Goal: Task Accomplishment & Management: Manage account settings

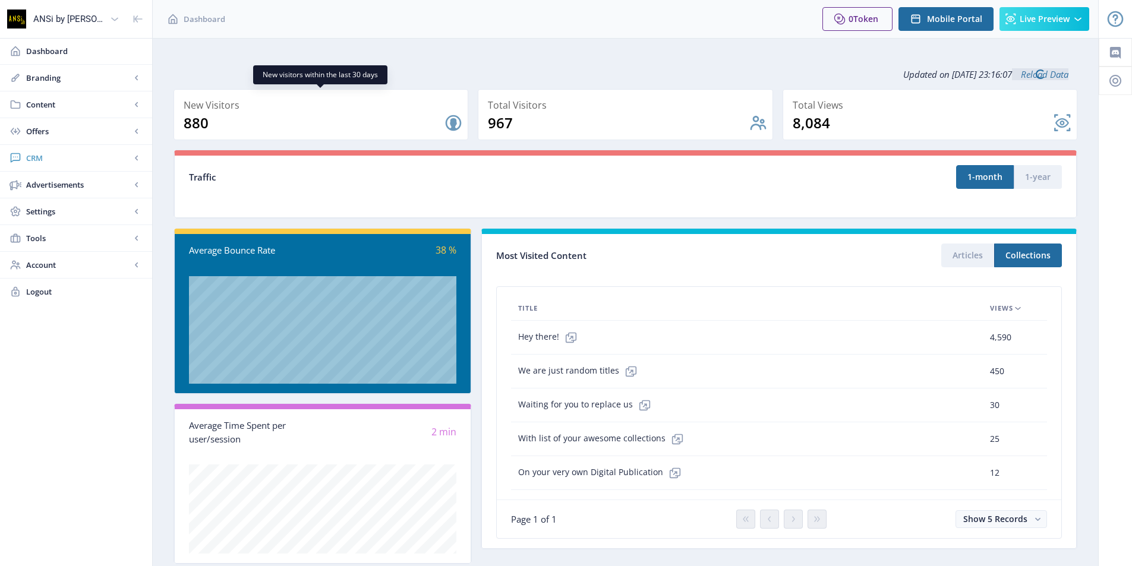
click at [52, 159] on span "CRM" at bounding box center [78, 158] width 105 height 12
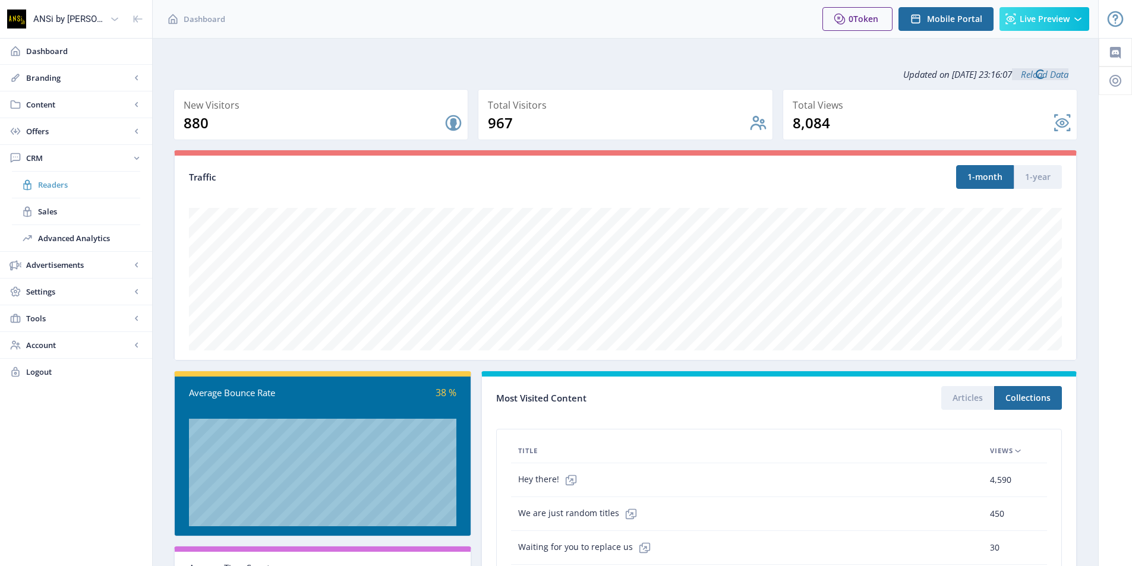
click at [65, 183] on span "Readers" at bounding box center [89, 185] width 102 height 12
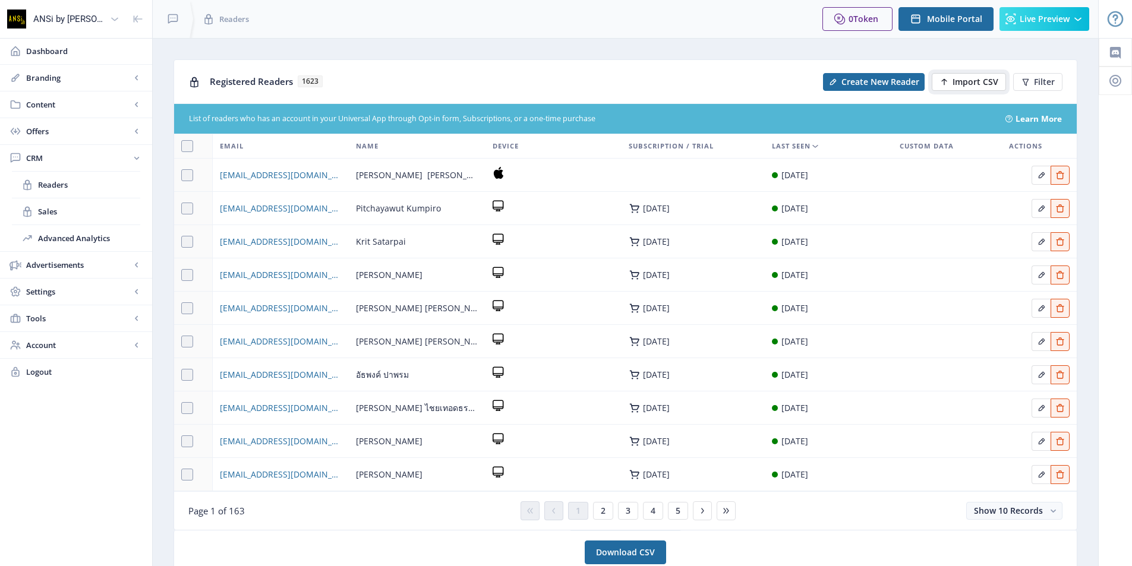
click at [952, 81] on button "Import CSV" at bounding box center [969, 82] width 74 height 18
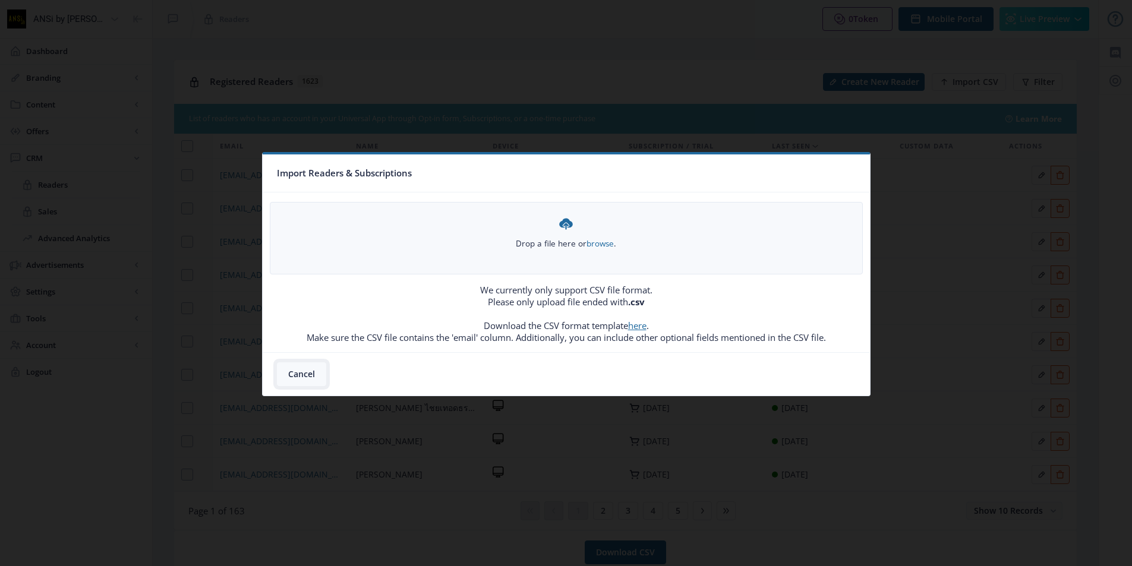
click at [301, 374] on button "Cancel" at bounding box center [301, 375] width 49 height 24
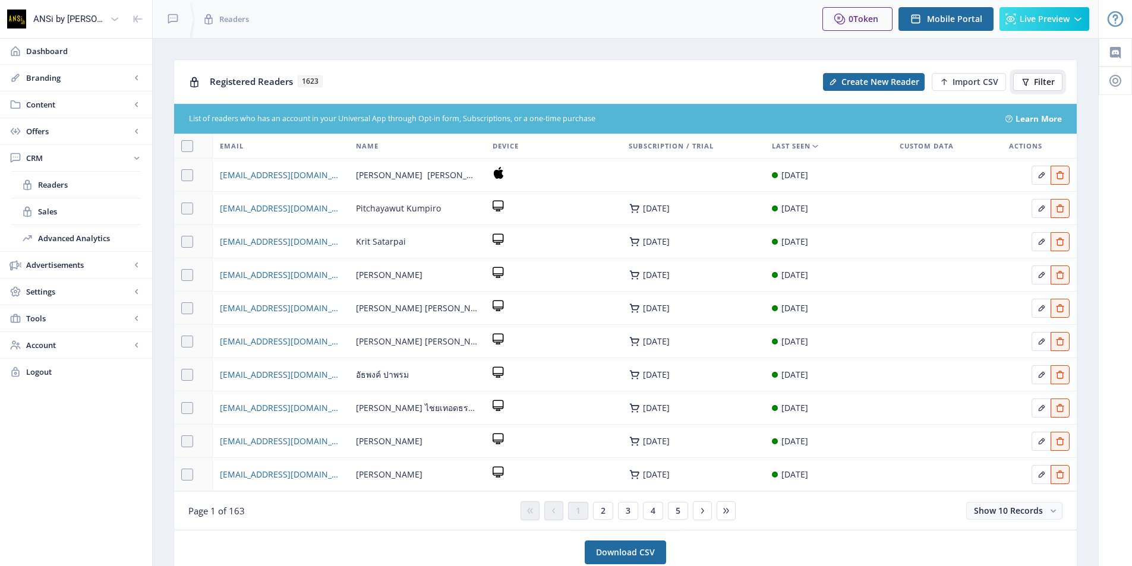
click at [1054, 78] on span "Filter" at bounding box center [1044, 82] width 21 height 10
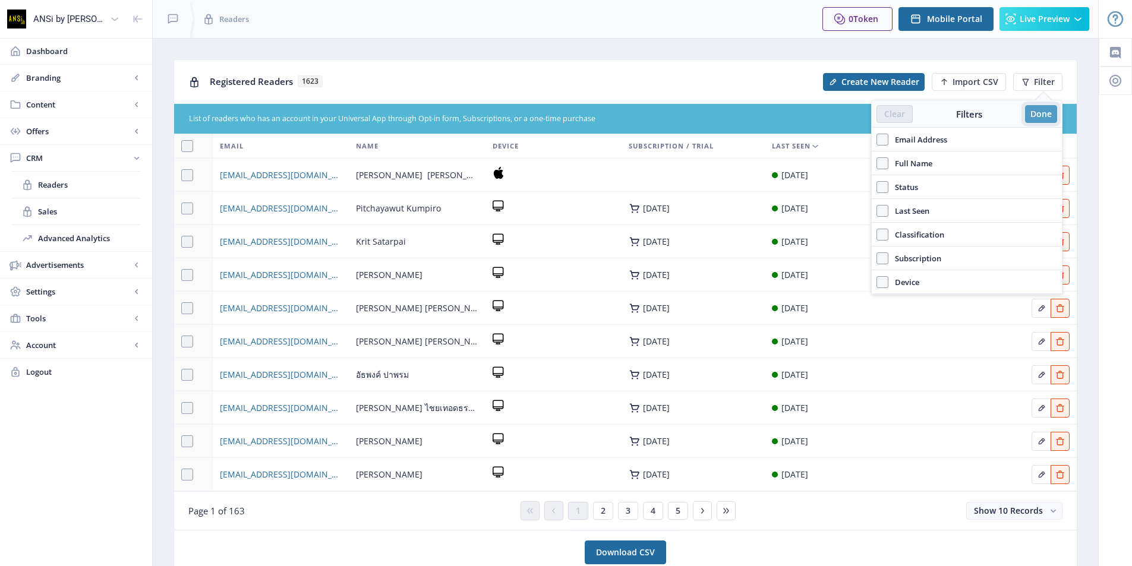
click at [1035, 110] on button "Done" at bounding box center [1041, 114] width 32 height 18
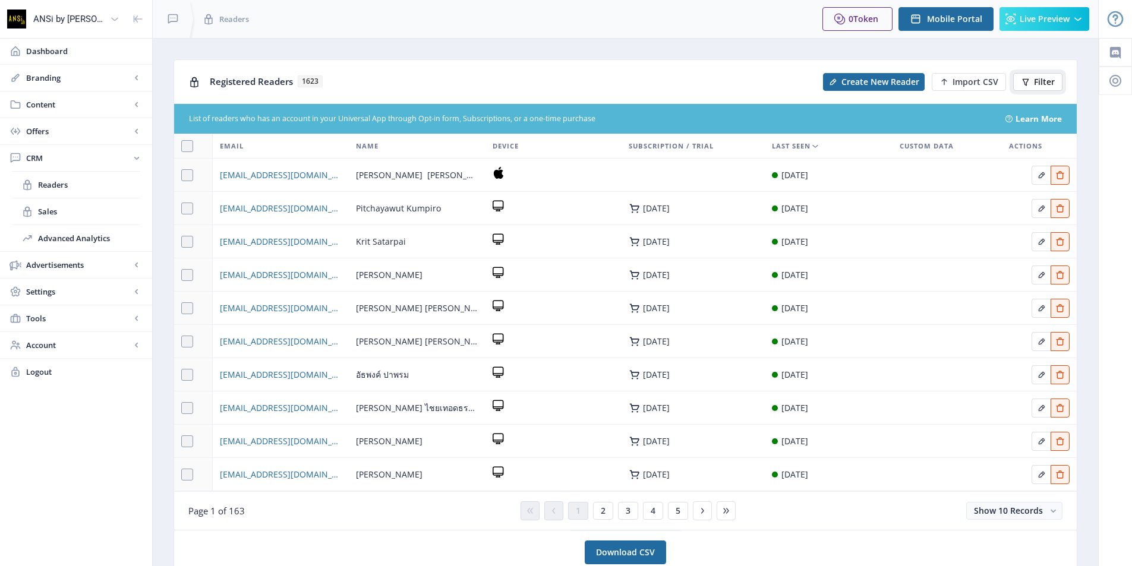
click at [1035, 78] on span "Filter" at bounding box center [1044, 82] width 21 height 10
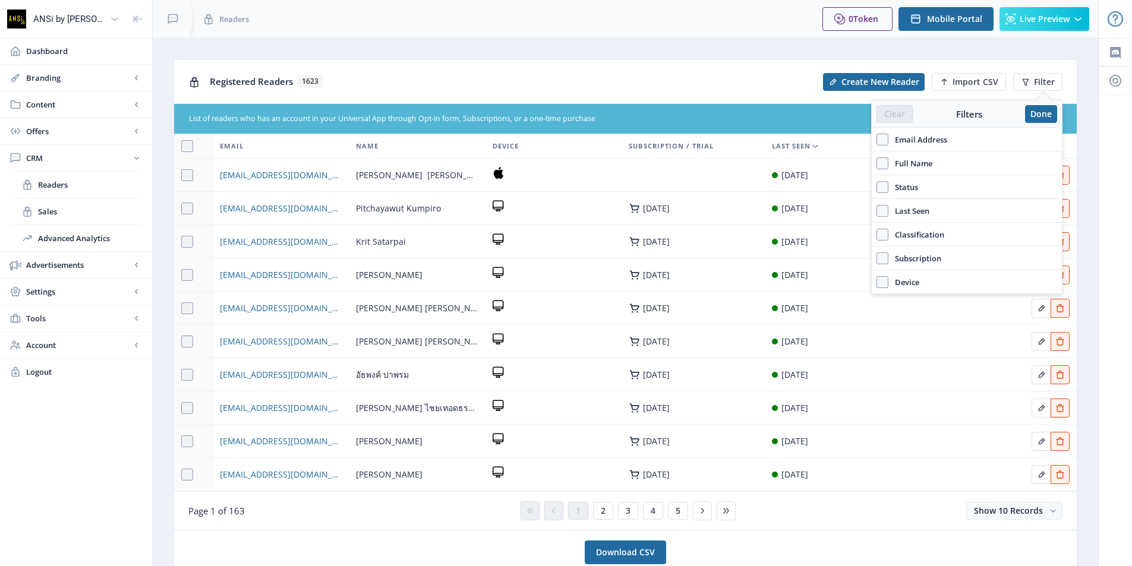
click at [906, 160] on span "Full Name" at bounding box center [911, 163] width 44 height 14
click at [877, 163] on input "Full Name" at bounding box center [877, 163] width 1 height 1
checkbox input "true"
click at [924, 137] on span "Email Address" at bounding box center [918, 140] width 59 height 14
click at [877, 139] on input "Email Address" at bounding box center [877, 139] width 1 height 1
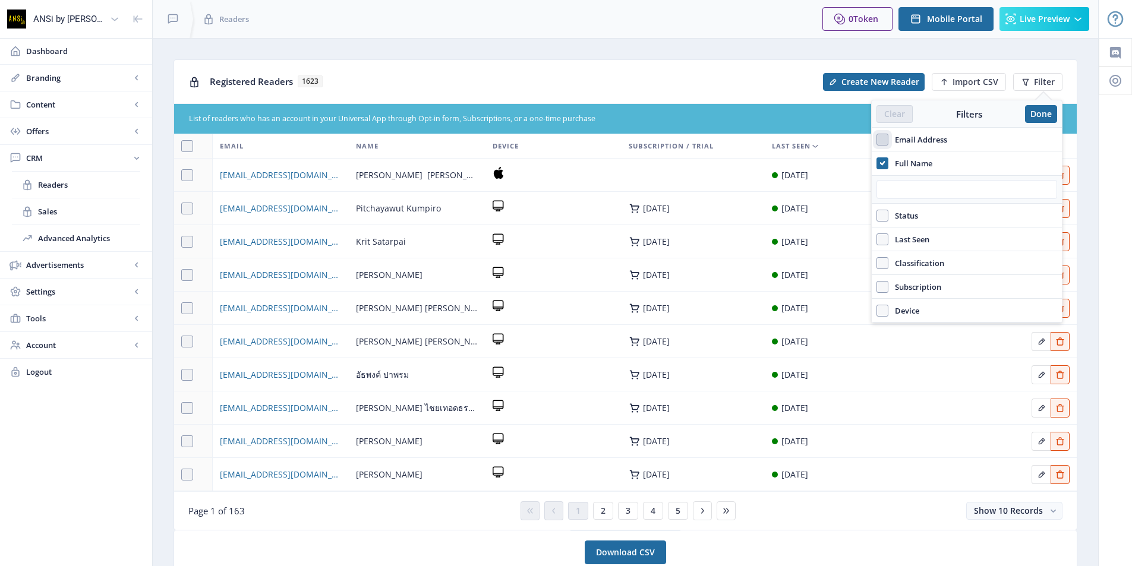
checkbox input "true"
click at [910, 165] on input "text" at bounding box center [967, 165] width 181 height 19
paste input "[EMAIL_ADDRESS][DOMAIN_NAME]"
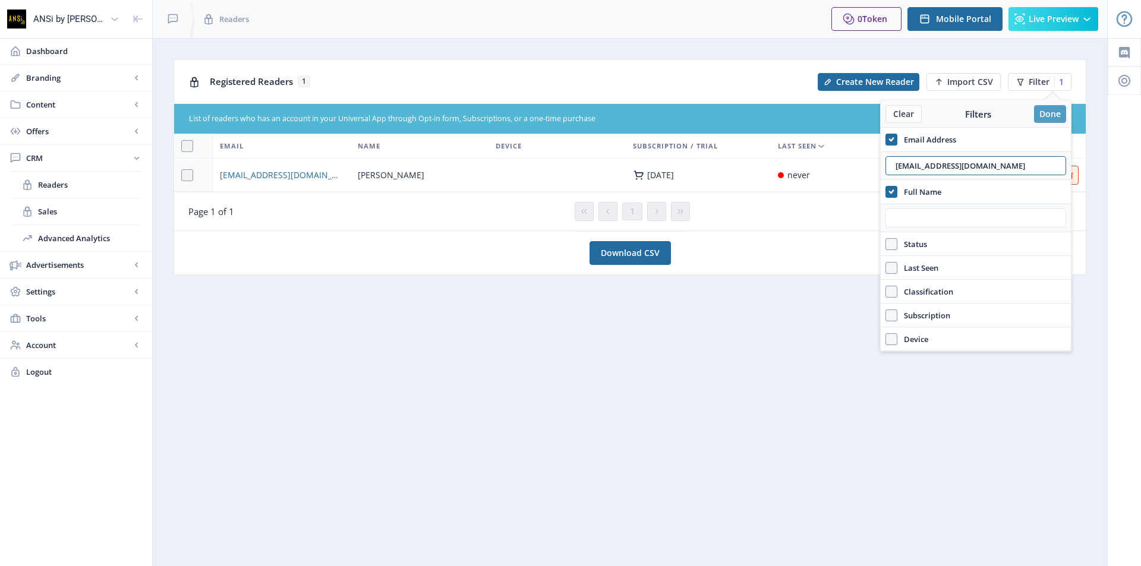
type input "[EMAIL_ADDRESS][DOMAIN_NAME]"
click at [1043, 113] on button "Done" at bounding box center [1050, 114] width 32 height 18
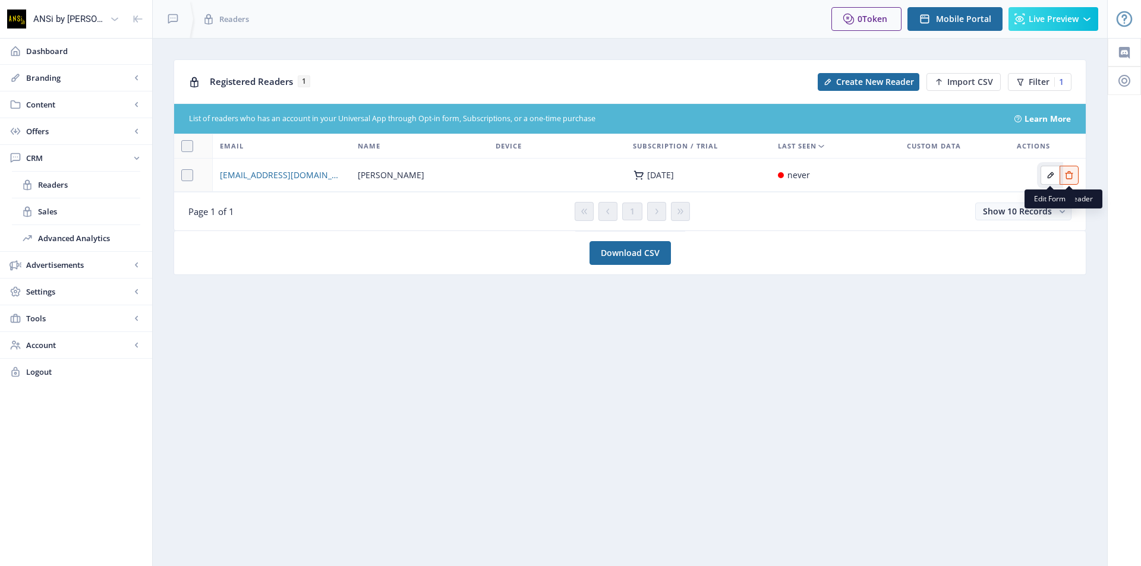
click at [1047, 174] on icon "Edit page" at bounding box center [1051, 176] width 10 height 10
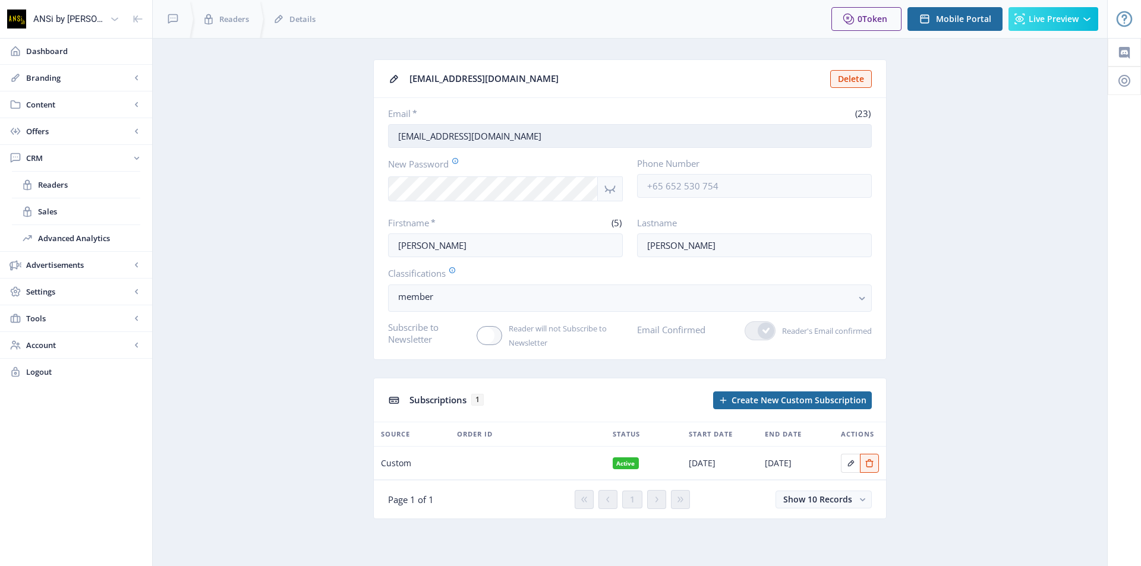
click at [475, 137] on input "[EMAIL_ADDRESS][DOMAIN_NAME]" at bounding box center [630, 136] width 484 height 24
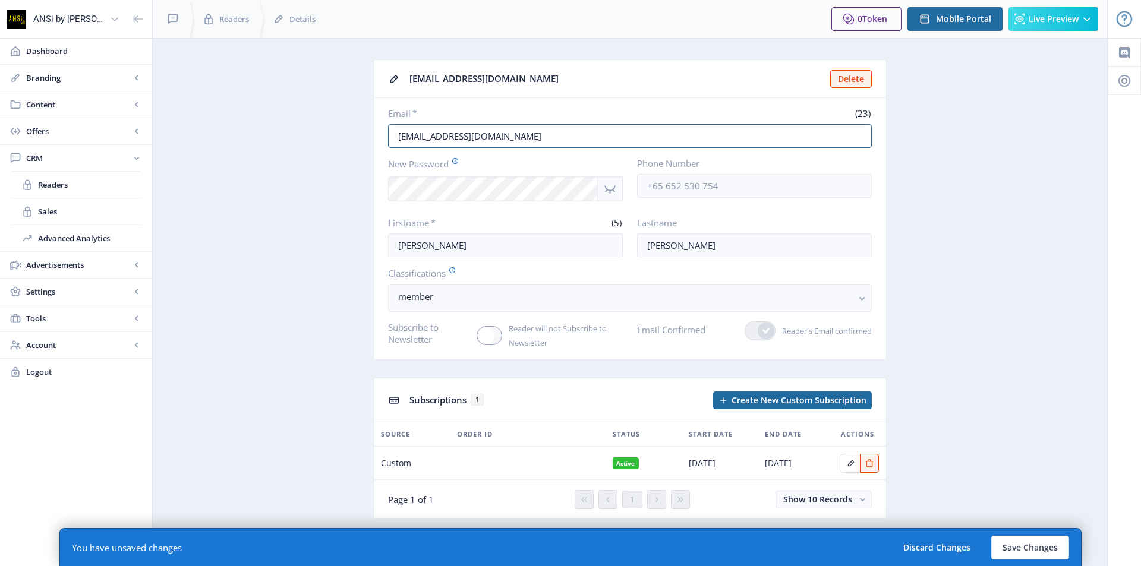
drag, startPoint x: 527, startPoint y: 133, endPoint x: 371, endPoint y: 131, distance: 155.7
click at [371, 131] on app-crm-reader "[EMAIL_ADDRESS][DOMAIN_NAME] Delete Email * (23) [EMAIL_ADDRESS][DOMAIN_NAME] N…" at bounding box center [630, 298] width 913 height 478
type input "[EMAIL_ADDRESS][DOMAIN_NAME]"
click at [1032, 547] on button "Save Changes" at bounding box center [1030, 548] width 78 height 24
